Goal: Transaction & Acquisition: Subscribe to service/newsletter

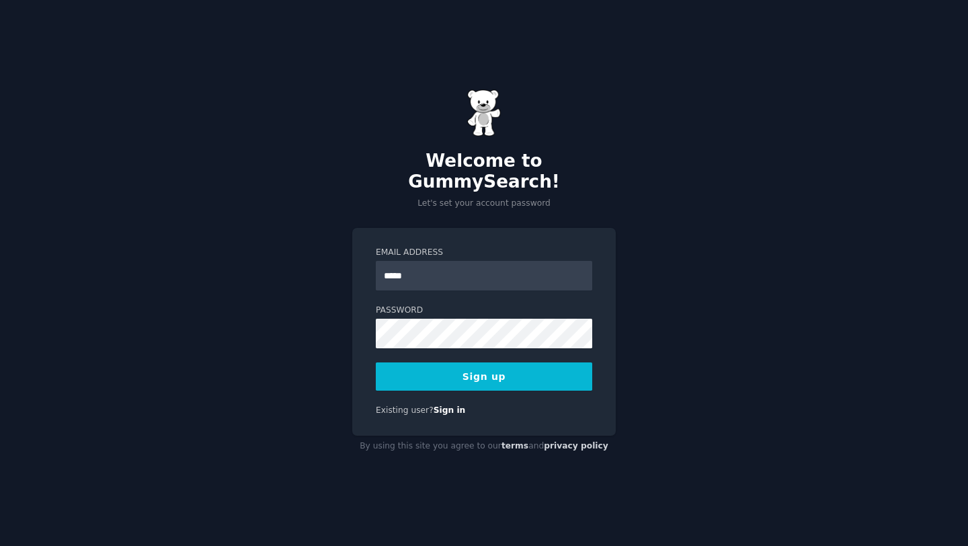
click at [470, 270] on input "*****" at bounding box center [484, 276] width 216 height 30
type input "**********"
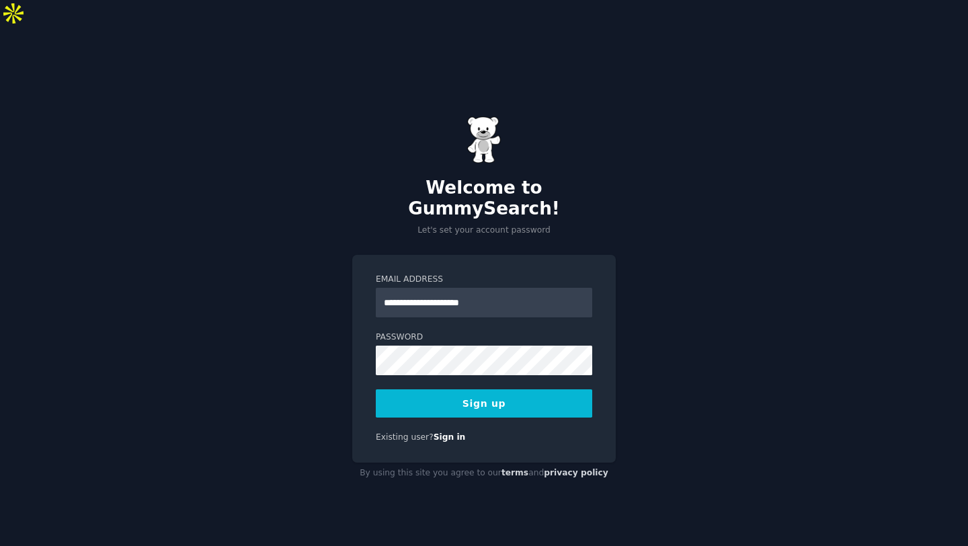
click at [477, 389] on button "Sign up" at bounding box center [484, 403] width 216 height 28
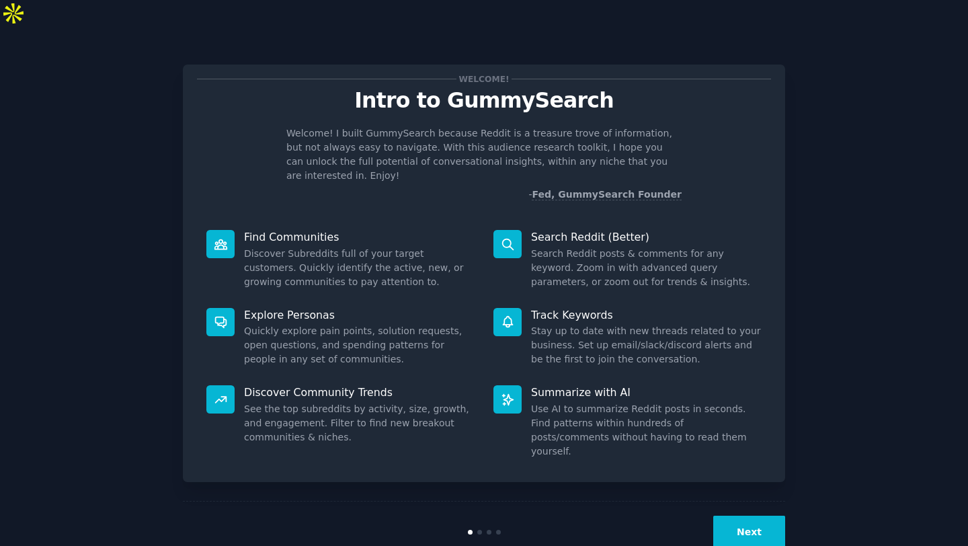
click at [753, 516] on button "Next" at bounding box center [749, 532] width 72 height 33
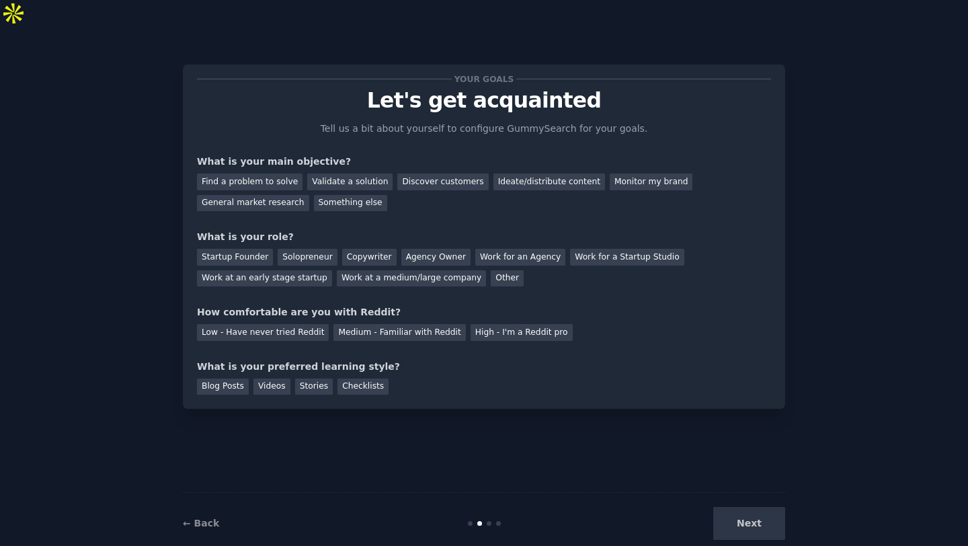
click at [748, 507] on div "Next" at bounding box center [684, 523] width 201 height 33
click at [278, 173] on div "Find a problem to solve" at bounding box center [250, 181] width 106 height 17
click at [251, 249] on div "Startup Founder" at bounding box center [235, 257] width 76 height 17
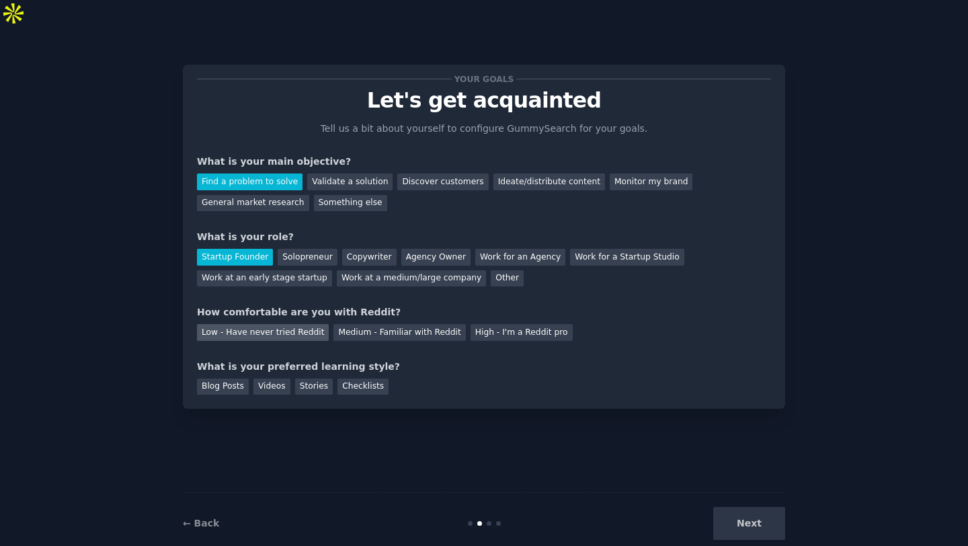
click at [238, 324] on div "Low - Have never tried Reddit" at bounding box center [263, 332] width 132 height 17
click at [221, 379] on div "Blog Posts" at bounding box center [223, 387] width 52 height 17
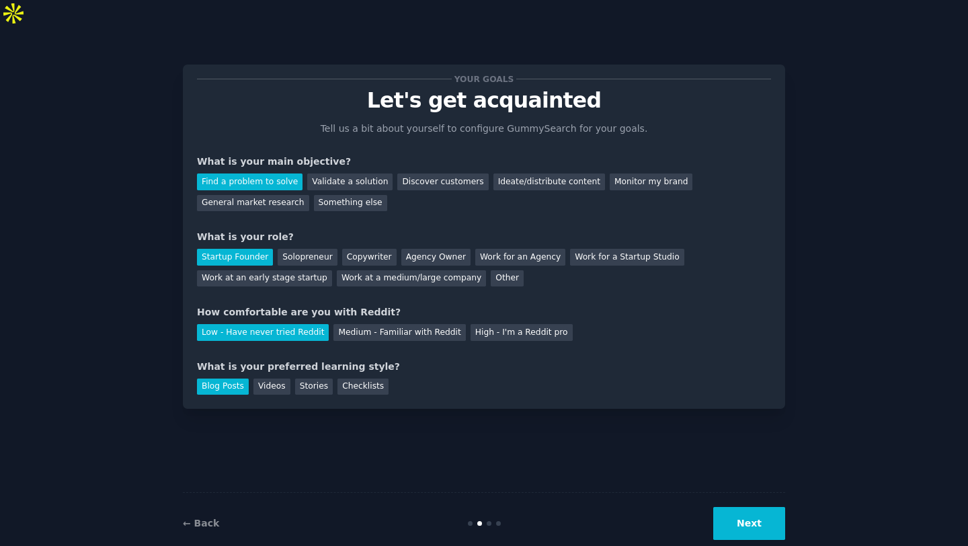
click at [740, 507] on button "Next" at bounding box center [749, 523] width 72 height 33
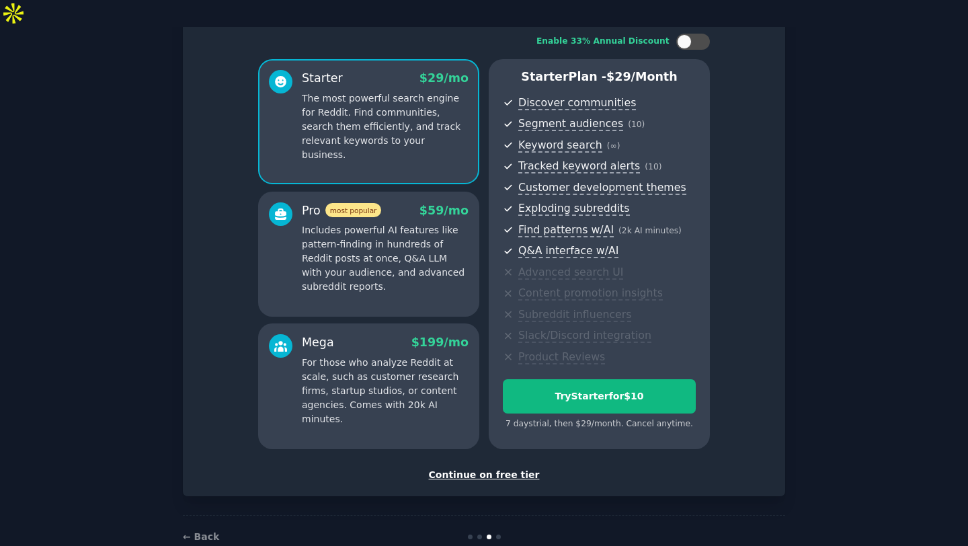
scroll to position [91, 0]
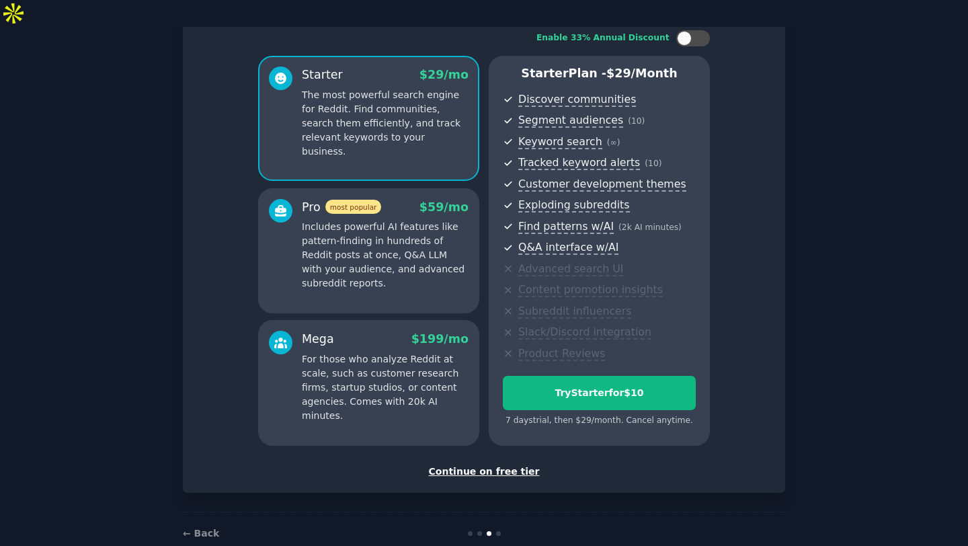
click at [485, 465] on div "Continue on free tier" at bounding box center [484, 472] width 574 height 14
